Goal: Task Accomplishment & Management: Complete application form

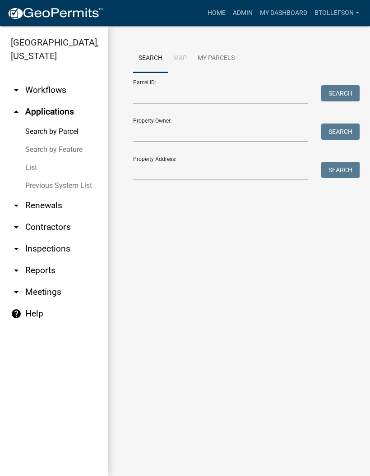
click at [290, 8] on link "My Dashboard" at bounding box center [283, 13] width 55 height 17
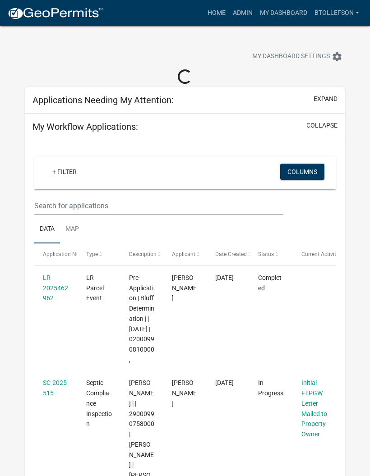
select select "3: 100"
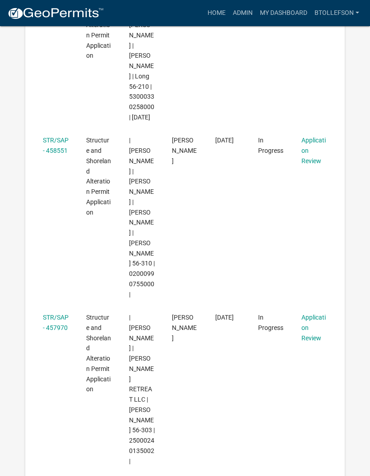
scroll to position [609, 0]
click at [44, 147] on link "STR/SAP - 458551" at bounding box center [56, 145] width 26 height 18
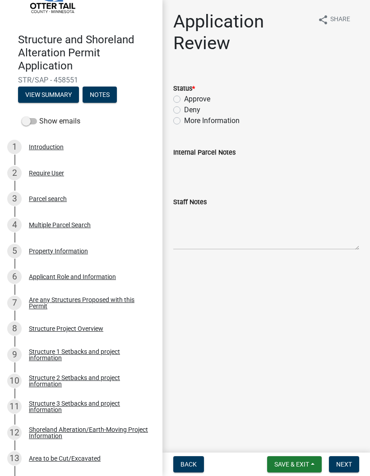
scroll to position [55, 0]
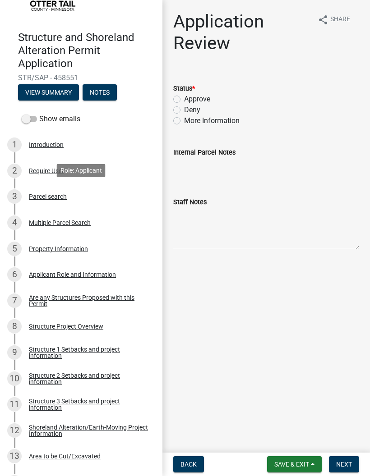
click at [44, 198] on div "Parcel search" at bounding box center [48, 197] width 38 height 6
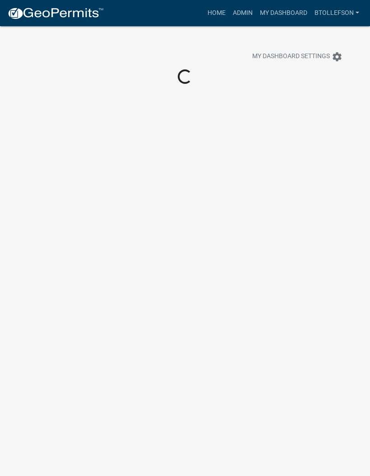
scroll to position [26, 0]
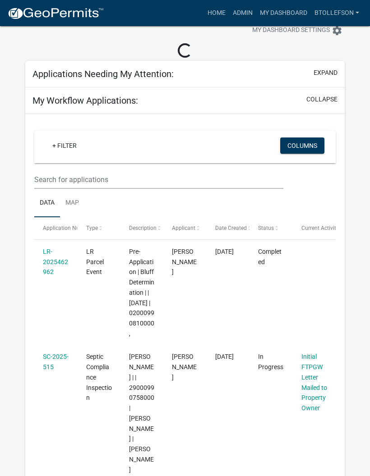
select select "3: 100"
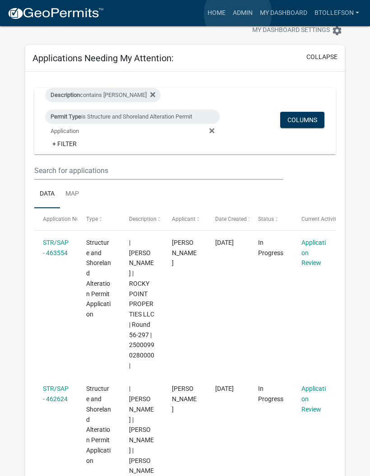
click at [238, 14] on link "Admin" at bounding box center [242, 13] width 27 height 17
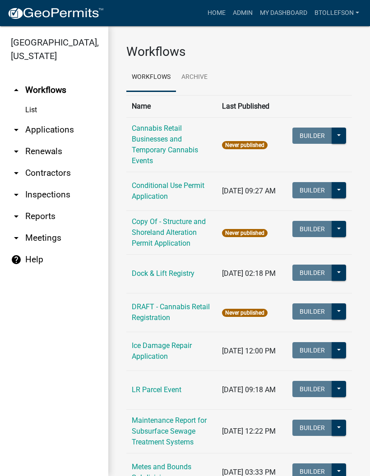
click at [41, 131] on link "arrow_drop_down Applications" at bounding box center [54, 130] width 108 height 22
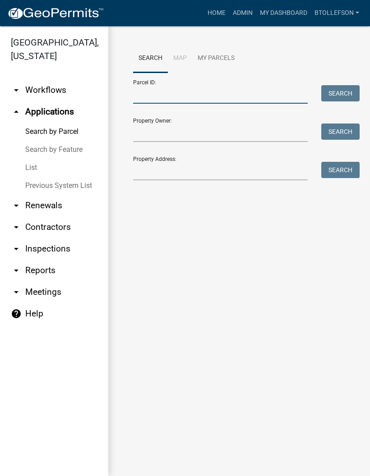
click at [138, 95] on input "Parcel ID:" at bounding box center [220, 94] width 175 height 18
paste input "02000990815000"
type input "02000990815000"
click at [330, 100] on button "Search" at bounding box center [340, 93] width 38 height 16
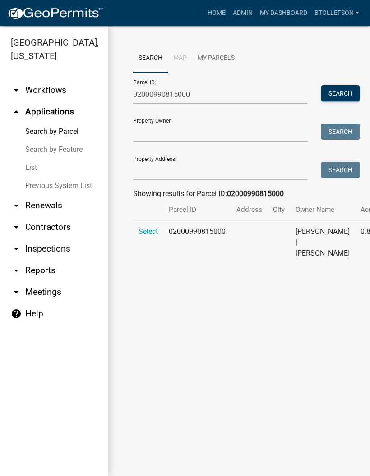
click at [147, 236] on span "Select" at bounding box center [147, 231] width 19 height 9
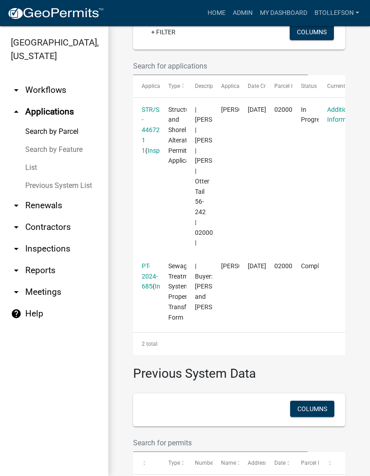
scroll to position [259, 0]
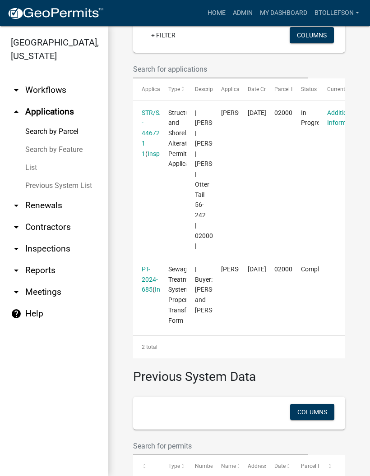
click at [138, 172] on datatable-body-cell "STR/SAP - 446726 1 1 ( Inspections )" at bounding box center [146, 179] width 27 height 157
click at [143, 157] on link "STR/SAP - 446726 1 1" at bounding box center [155, 133] width 26 height 48
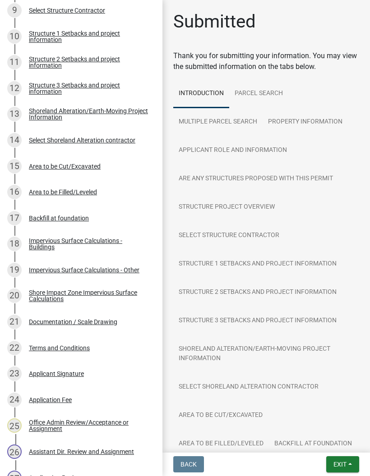
scroll to position [423, 0]
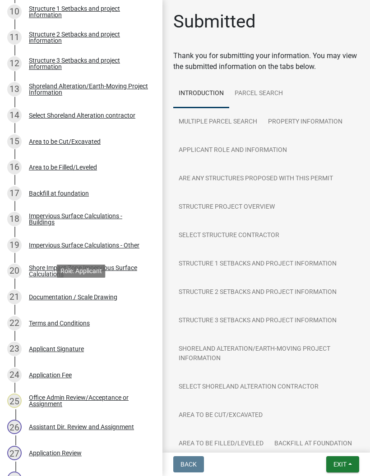
click at [91, 299] on div "Documentation / Scale Drawing" at bounding box center [73, 297] width 88 height 6
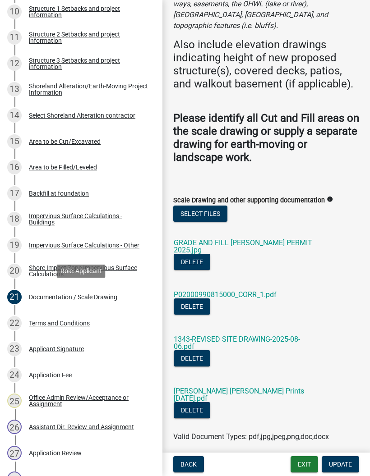
scroll to position [174, 0]
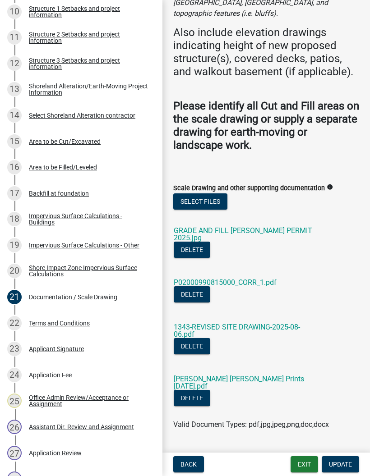
click at [283, 323] on link "1343-REVISED SITE DRAWING-2025-08-06.pdf" at bounding box center [237, 331] width 126 height 16
click at [270, 226] on link "GRADE AND FILL [PERSON_NAME] PERMIT 2025.jpg" at bounding box center [243, 234] width 138 height 16
click at [271, 375] on link "[PERSON_NAME] [PERSON_NAME] Prints [DATE].pdf" at bounding box center [239, 383] width 130 height 16
click at [108, 146] on div "15 Area to be Cut/Excavated" at bounding box center [77, 141] width 141 height 14
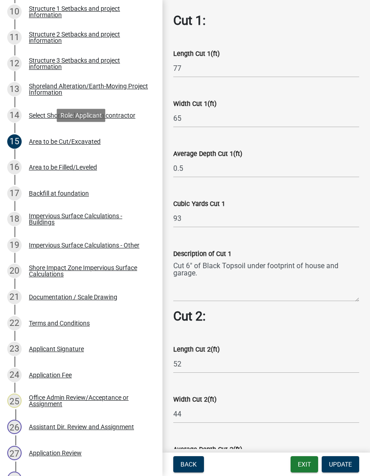
scroll to position [303, 0]
click at [48, 168] on div "Area to be Filled/Leveled" at bounding box center [63, 167] width 68 height 6
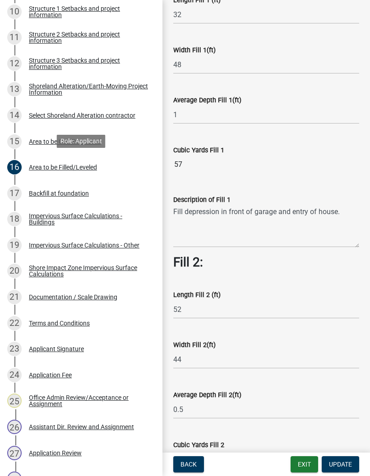
scroll to position [148, 0]
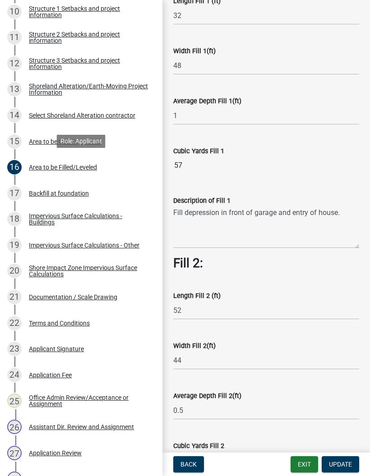
click at [48, 138] on div "Area to be Cut/Excavated" at bounding box center [65, 141] width 72 height 6
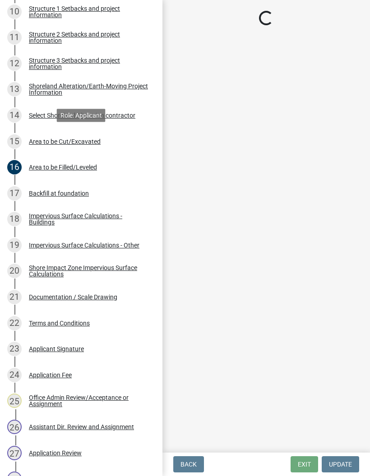
scroll to position [0, 0]
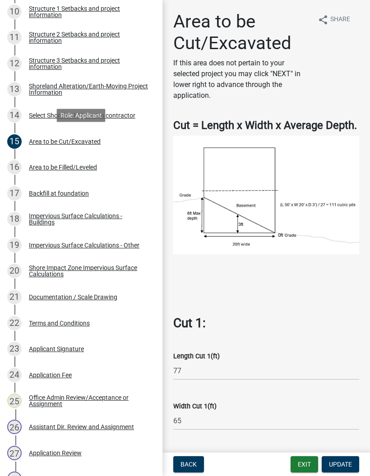
click at [337, 223] on img at bounding box center [266, 195] width 186 height 119
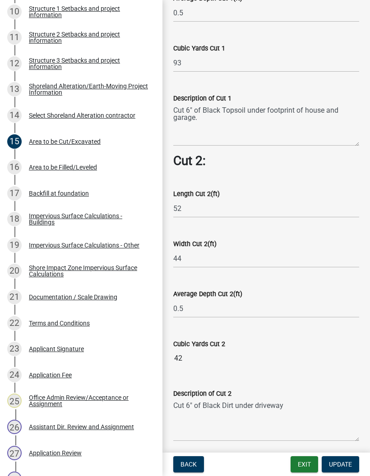
scroll to position [459, 0]
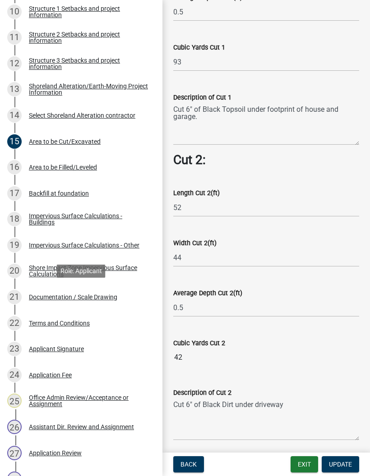
click at [82, 294] on div "Documentation / Scale Drawing" at bounding box center [73, 297] width 88 height 6
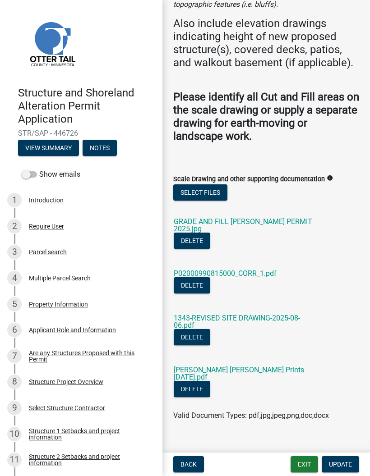
scroll to position [0, 0]
click at [98, 144] on button "Notes" at bounding box center [100, 148] width 34 height 16
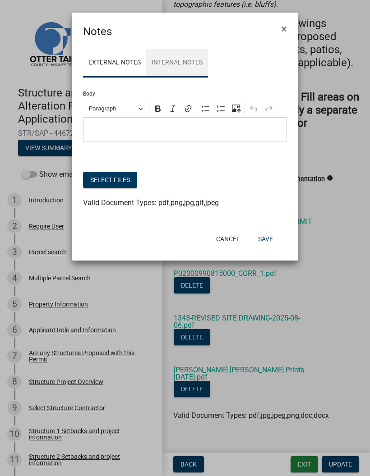
click at [191, 65] on link "Internal Notes" at bounding box center [177, 63] width 62 height 29
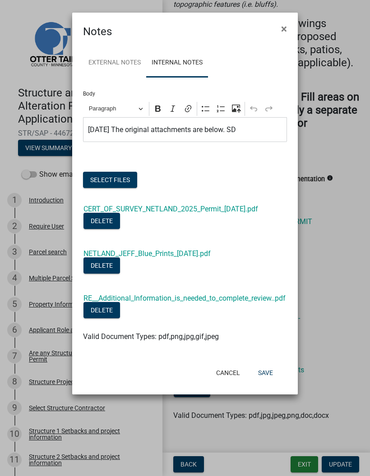
click at [231, 303] on link "RE__Additional_Information_is_needed_to_complete_review..pdf" at bounding box center [184, 298] width 202 height 9
click at [286, 33] on span "×" at bounding box center [284, 29] width 6 height 13
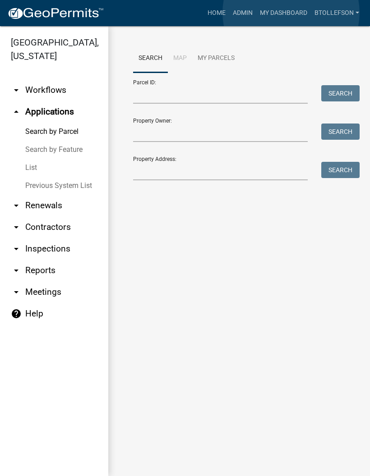
click at [291, 13] on link "My Dashboard" at bounding box center [283, 13] width 55 height 17
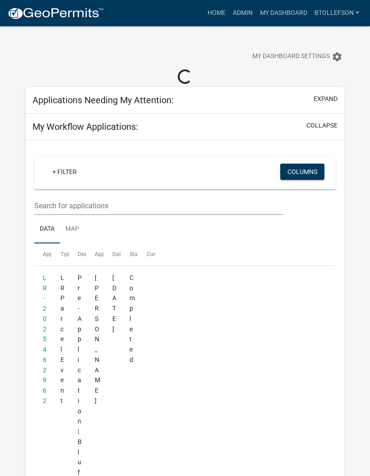
select select "3: 100"
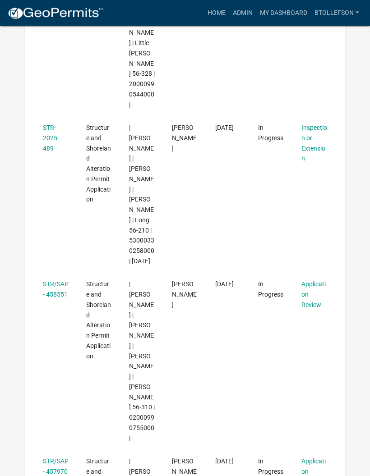
scroll to position [489, 0]
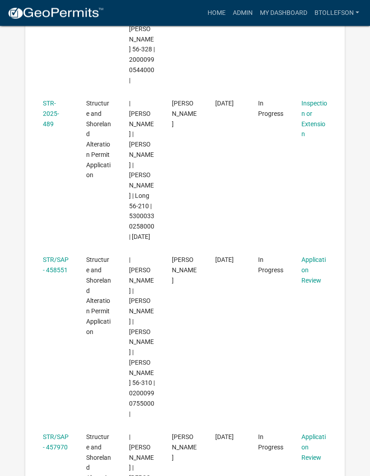
click at [56, 268] on div "STR/SAP - 458551" at bounding box center [56, 265] width 26 height 21
click at [56, 259] on link "STR/SAP - 458551" at bounding box center [56, 266] width 26 height 18
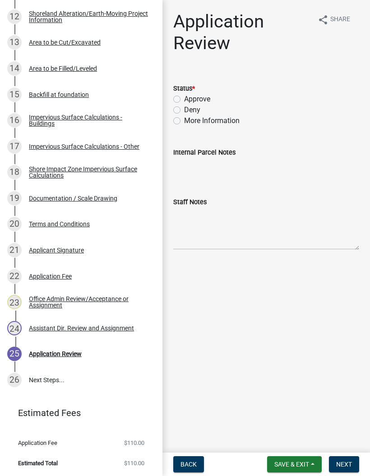
scroll to position [469, 0]
click at [102, 193] on div "19 Documentation / Scale Drawing" at bounding box center [77, 199] width 141 height 14
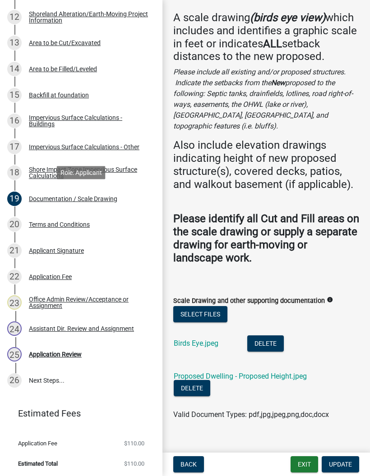
scroll to position [60, 0]
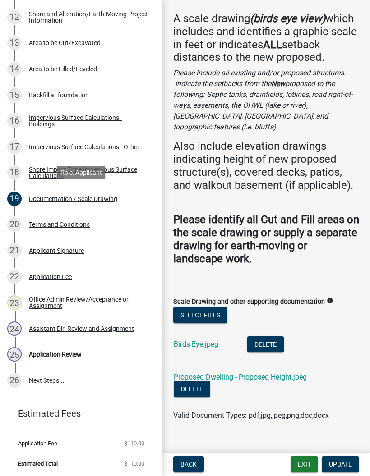
click at [210, 340] on link "Birds Eye.jpeg" at bounding box center [196, 344] width 45 height 9
click at [243, 373] on link "Proposed Dwelling - Proposed Height.jpeg" at bounding box center [240, 377] width 133 height 9
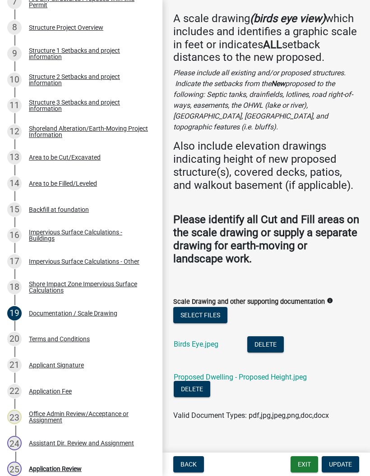
scroll to position [353, 0]
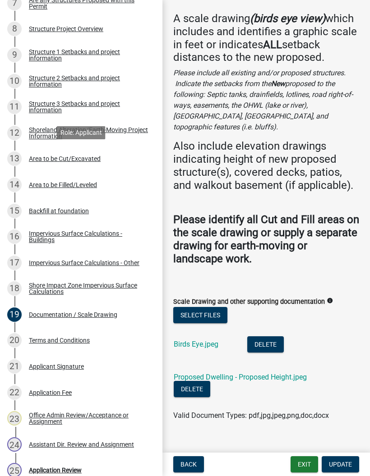
click at [106, 157] on div "13 Area to be Cut/Excavated" at bounding box center [77, 159] width 141 height 14
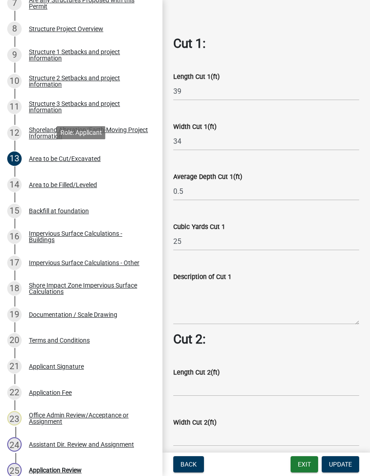
scroll to position [281, 0]
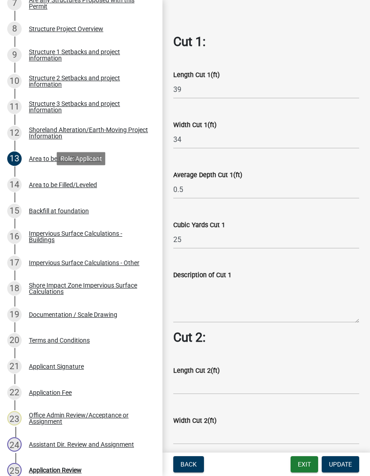
click at [91, 190] on div "14 Area to be Filled/Leveled" at bounding box center [77, 185] width 141 height 14
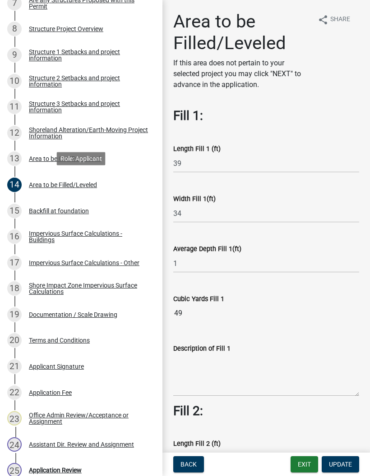
scroll to position [0, 0]
click at [103, 49] on div "Structure 1 Setbacks and project information" at bounding box center [88, 55] width 119 height 13
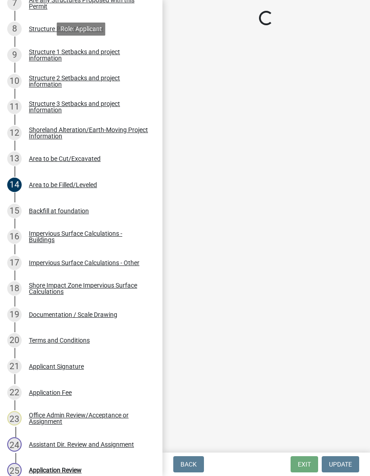
select select "c185e313-3403-4239-bd61-bb563c58a77a"
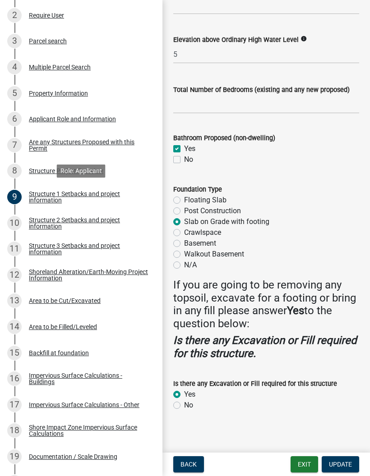
scroll to position [209, 0]
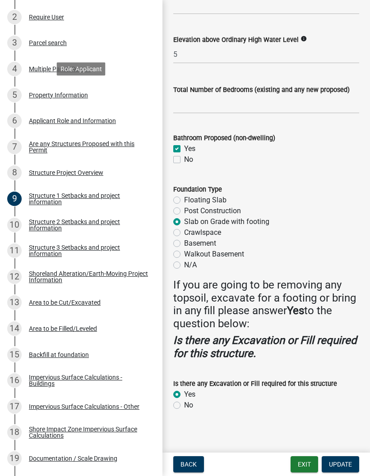
click at [88, 93] on div "5 Property Information" at bounding box center [77, 95] width 141 height 14
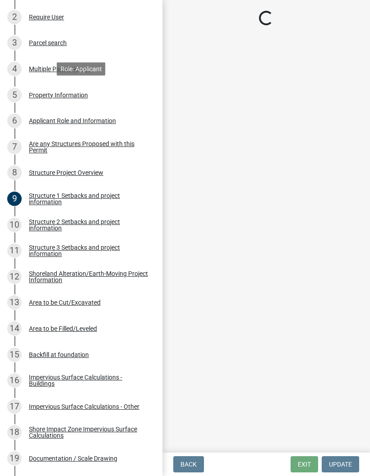
select select "b6121ad5-03ca-4bf6-9348-ba090a687a3d"
select select "bc365043-463f-4dd2-a146-228392936da3"
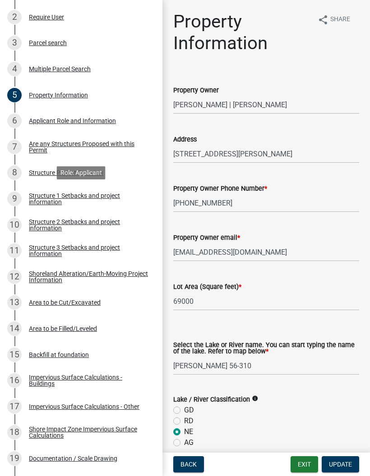
click at [58, 198] on div "Structure 1 Setbacks and project information" at bounding box center [88, 199] width 119 height 13
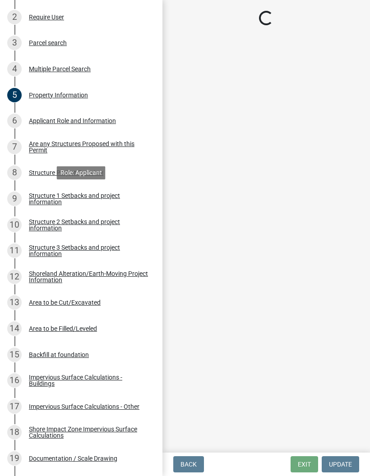
select select "c185e313-3403-4239-bd61-bb563c58a77a"
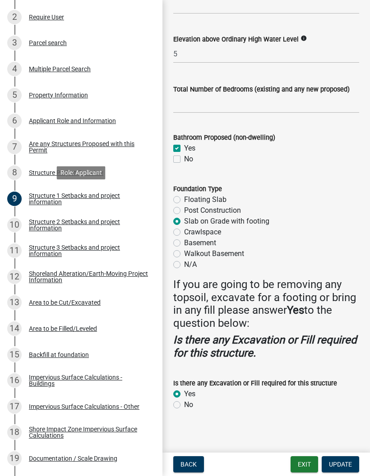
scroll to position [1158, 0]
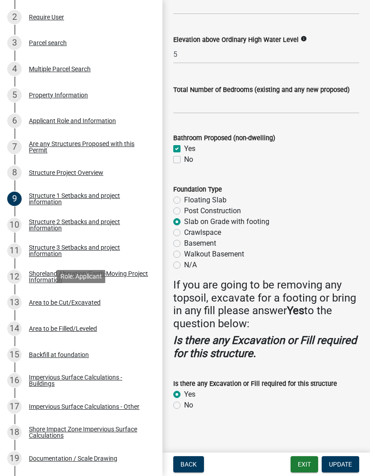
click at [46, 302] on div "Area to be Cut/Excavated" at bounding box center [65, 303] width 72 height 6
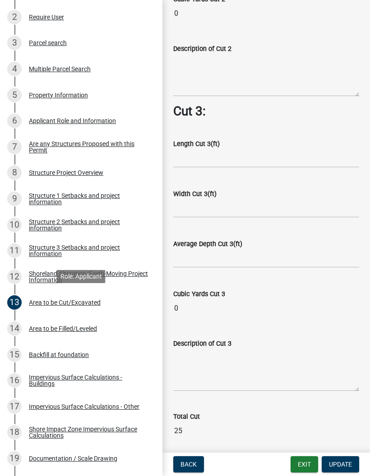
scroll to position [804, 0]
click at [41, 332] on div "14 Area to be Filled/Leveled" at bounding box center [77, 329] width 141 height 14
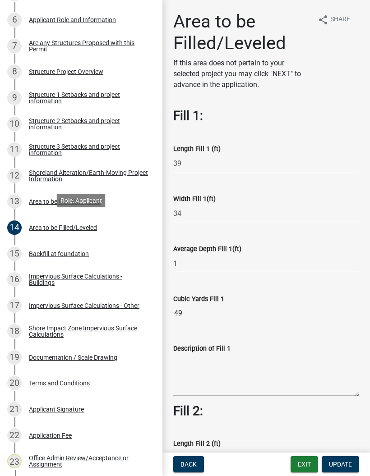
scroll to position [311, 0]
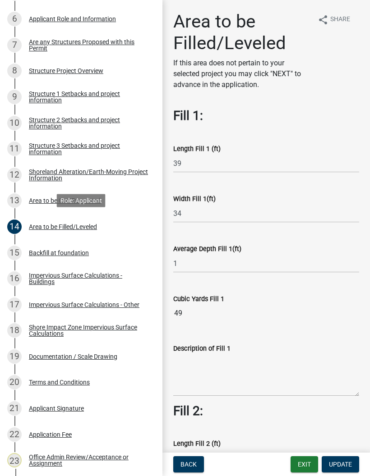
click at [46, 279] on div "Impervious Surface Calculations - Buildings" at bounding box center [88, 278] width 119 height 13
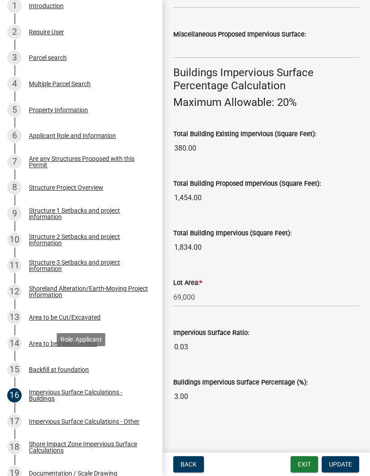
scroll to position [192, 0]
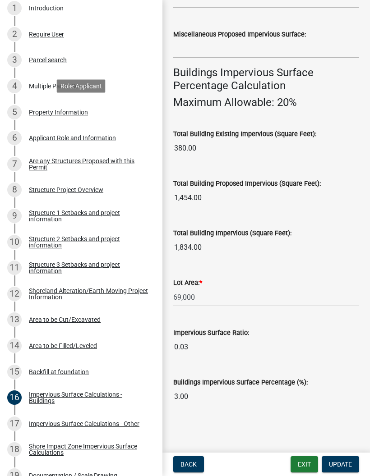
click at [44, 109] on div "Property Information" at bounding box center [58, 112] width 59 height 6
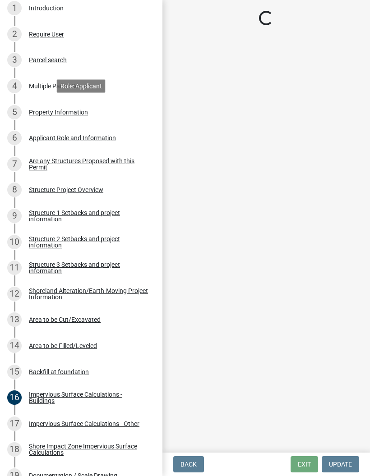
select select "b6121ad5-03ca-4bf6-9348-ba090a687a3d"
select select "bc365043-463f-4dd2-a146-228392936da3"
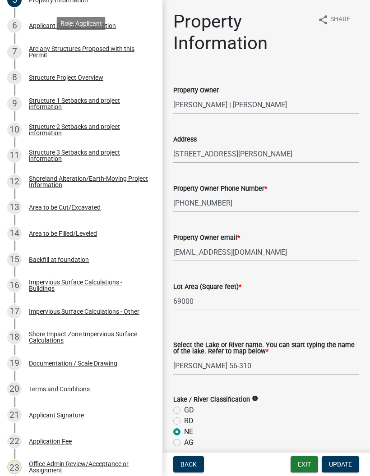
scroll to position [304, 0]
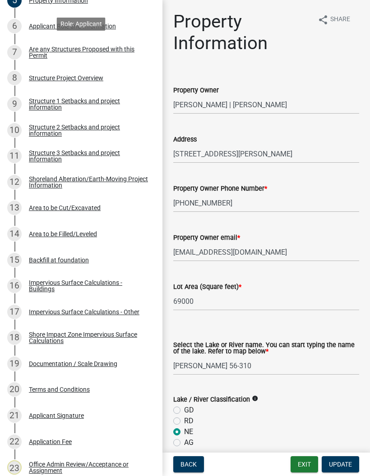
click at [47, 280] on div "Impervious Surface Calculations - Buildings" at bounding box center [88, 286] width 119 height 13
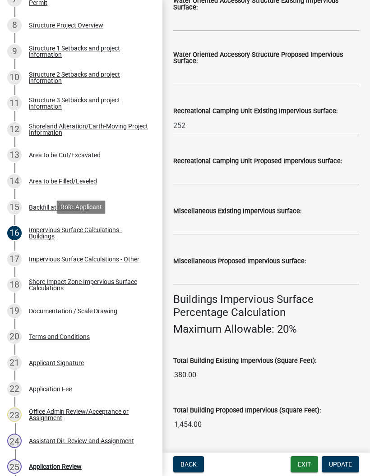
scroll to position [540, 0]
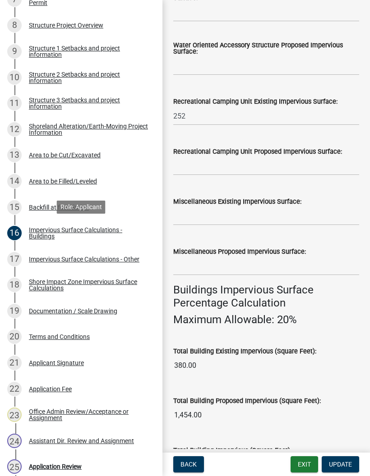
click at [65, 256] on div "Impervious Surface Calculations - Other" at bounding box center [84, 259] width 111 height 6
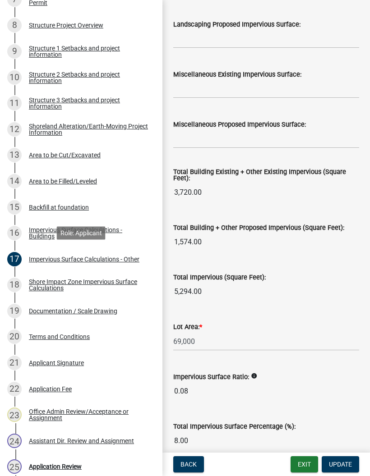
scroll to position [1033, 0]
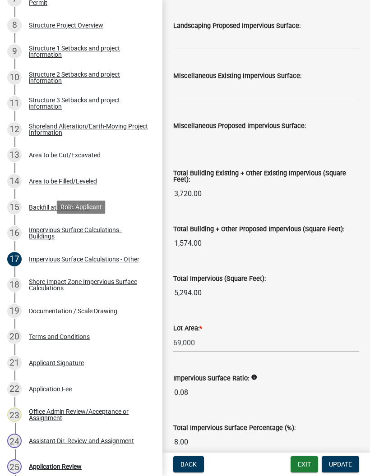
click at [39, 234] on div "Impervious Surface Calculations - Buildings" at bounding box center [88, 233] width 119 height 13
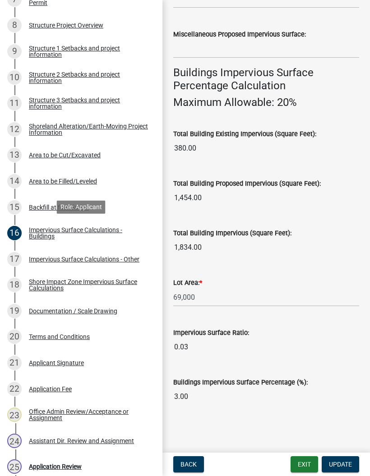
scroll to position [768, 0]
click at [44, 263] on div "17 Impervious Surface Calculations - Other" at bounding box center [77, 259] width 141 height 14
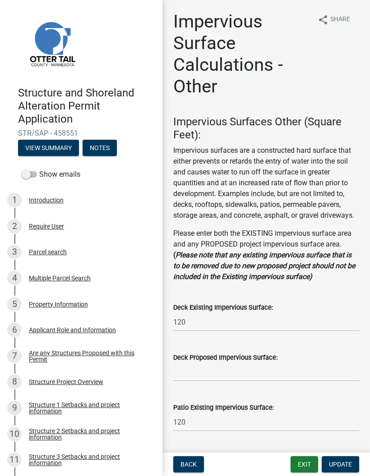
scroll to position [0, 0]
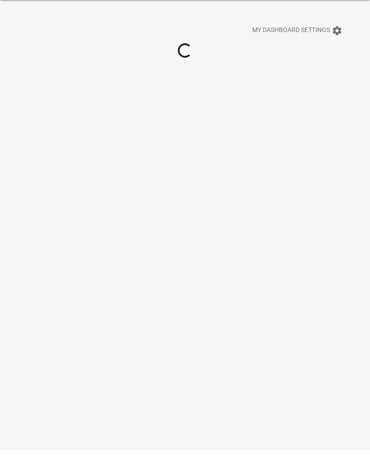
scroll to position [26, 0]
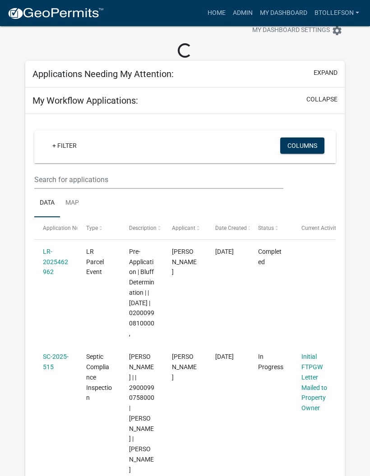
select select "3: 100"
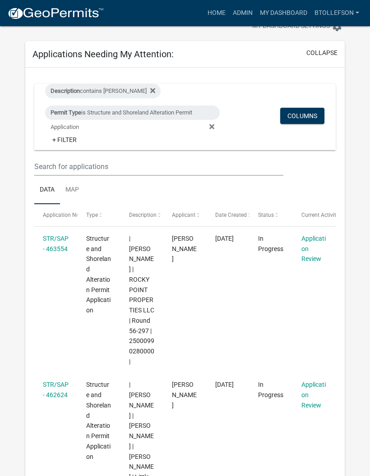
scroll to position [31, 0]
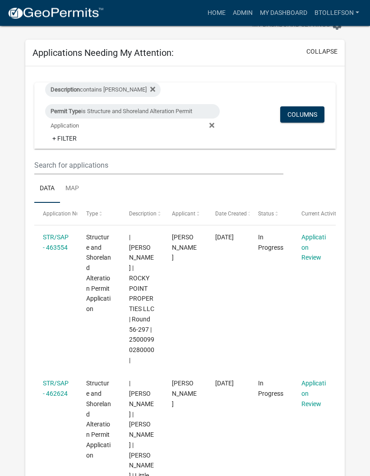
click at [50, 252] on link "STR/SAP - 463554" at bounding box center [56, 243] width 26 height 18
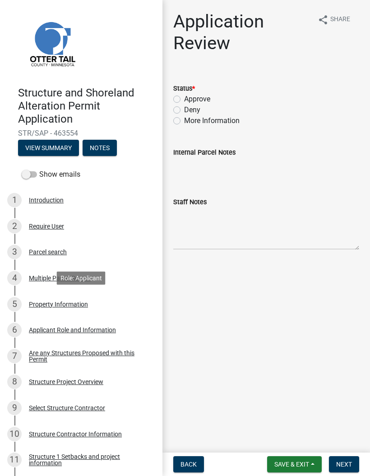
click at [39, 302] on div "Property Information" at bounding box center [58, 304] width 59 height 6
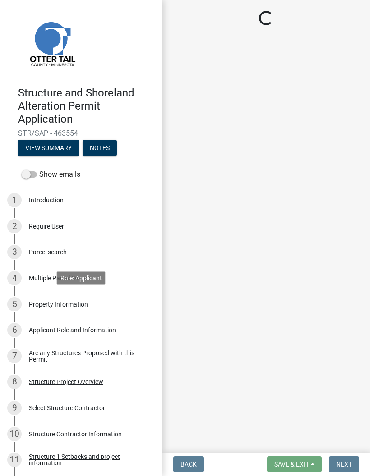
select select "79f755dc-895f-4795-94b4-8a778e32f060"
select select "bc365043-463f-4dd2-a146-228392936da3"
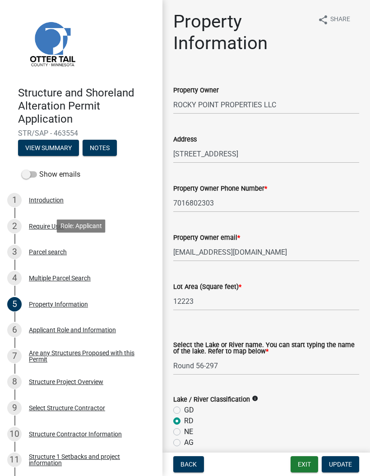
click at [42, 250] on div "Parcel search" at bounding box center [48, 252] width 38 height 6
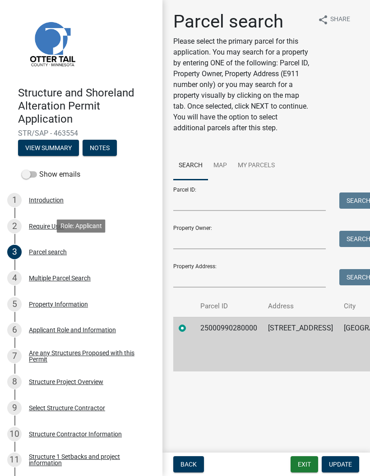
click at [38, 376] on div "8 Structure Project Overview" at bounding box center [77, 382] width 141 height 14
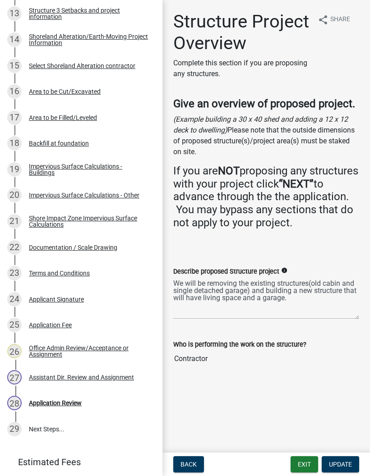
scroll to position [500, 0]
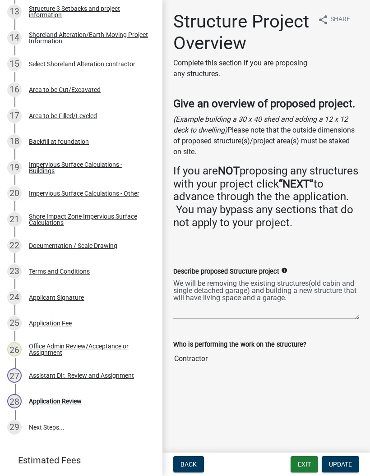
click at [32, 243] on div "Documentation / Scale Drawing" at bounding box center [73, 246] width 88 height 6
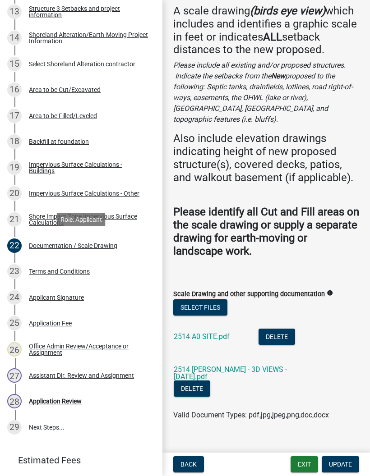
scroll to position [67, 0]
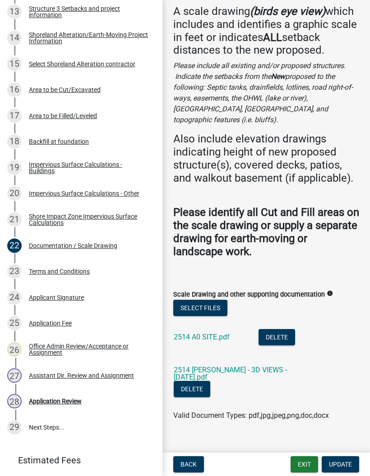
click at [219, 333] on link "2514 A0 SITE.pdf" at bounding box center [202, 337] width 56 height 9
click at [251, 366] on link "2514 [PERSON_NAME] - 3D VIEWS - [DATE].pdf" at bounding box center [230, 374] width 113 height 16
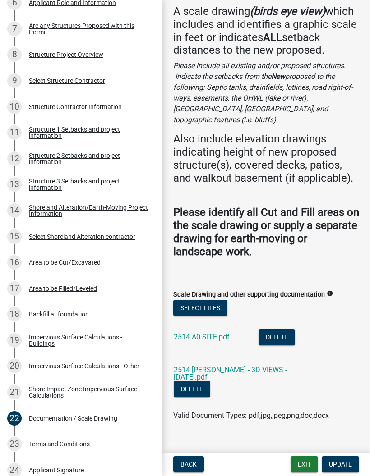
scroll to position [324, 0]
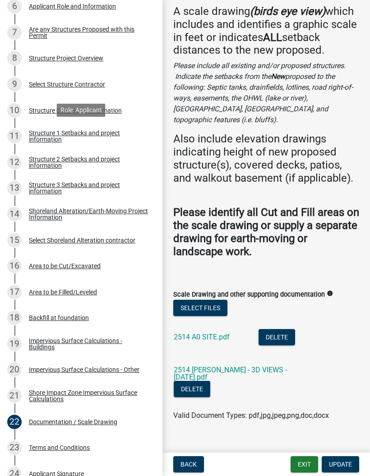
click at [40, 142] on div "Structure 1 Setbacks and project information" at bounding box center [88, 136] width 119 height 13
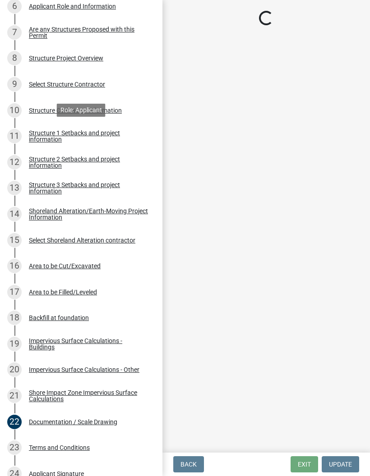
scroll to position [0, 0]
select select "a3cc236c-43aa-406a-8353-e0398d57c407"
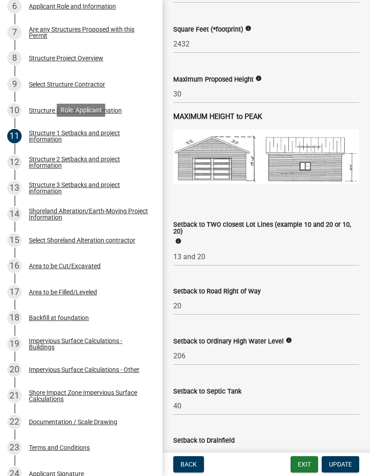
scroll to position [660, 0]
click at [40, 268] on div "Area to be Cut/Excavated" at bounding box center [65, 266] width 72 height 6
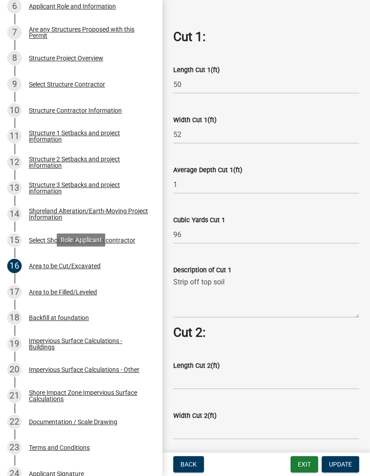
scroll to position [292, 0]
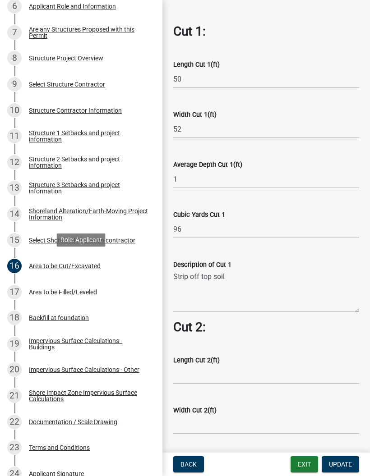
click at [52, 294] on div "Area to be Filled/Leveled" at bounding box center [63, 292] width 68 height 6
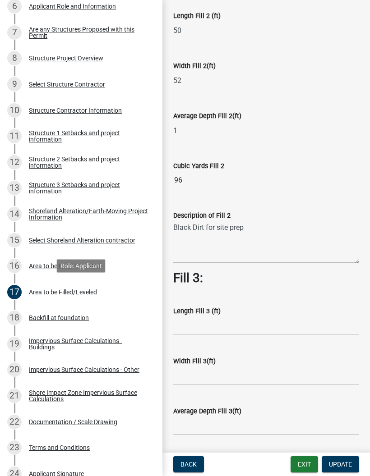
scroll to position [466, 0]
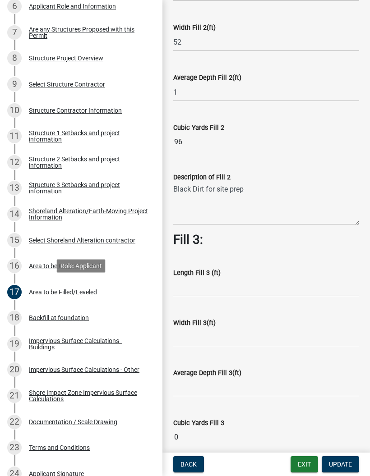
click at [35, 321] on div "18 Backfill at foundation" at bounding box center [77, 318] width 141 height 14
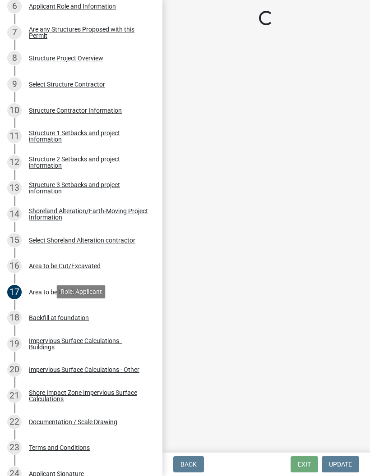
scroll to position [0, 0]
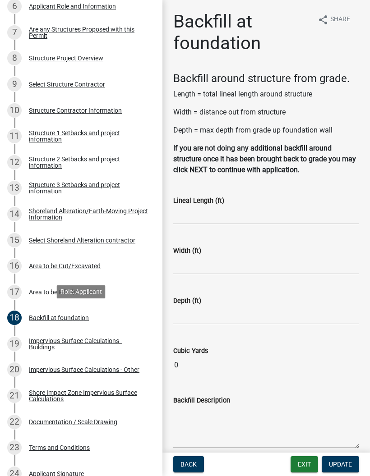
click at [33, 342] on div "Impervious Surface Calculations - Buildings" at bounding box center [88, 344] width 119 height 13
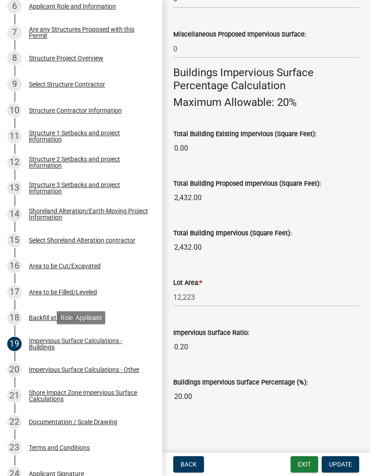
scroll to position [768, 0]
click at [99, 364] on div "20 Impervious Surface Calculations - Other" at bounding box center [77, 370] width 141 height 14
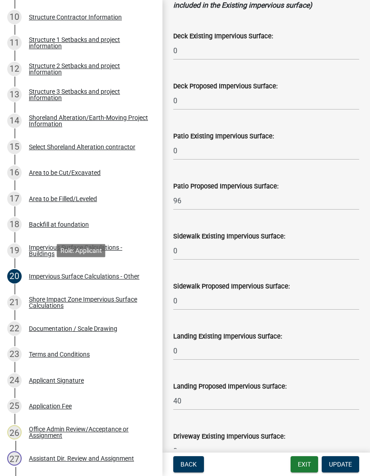
scroll to position [440, 0]
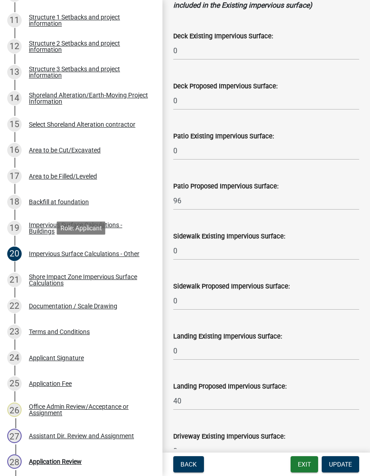
click at [101, 311] on div "22 Documentation / Scale Drawing" at bounding box center [77, 306] width 141 height 14
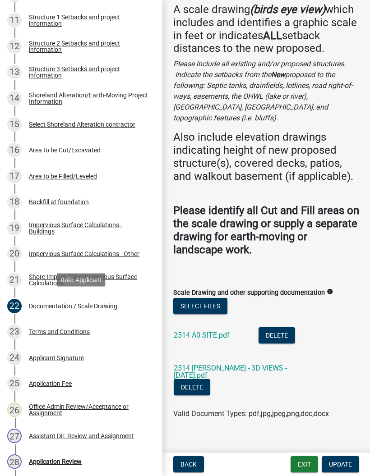
scroll to position [67, 0]
